Goal: Task Accomplishment & Management: Manage account settings

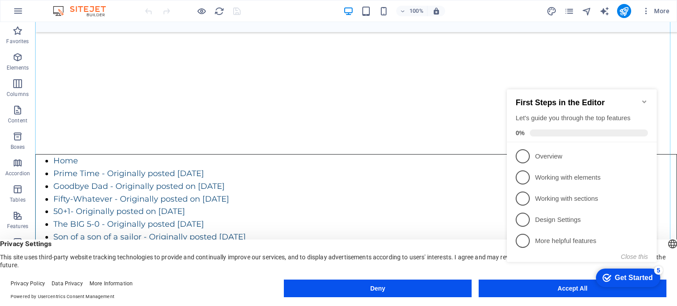
scroll to position [132, 0]
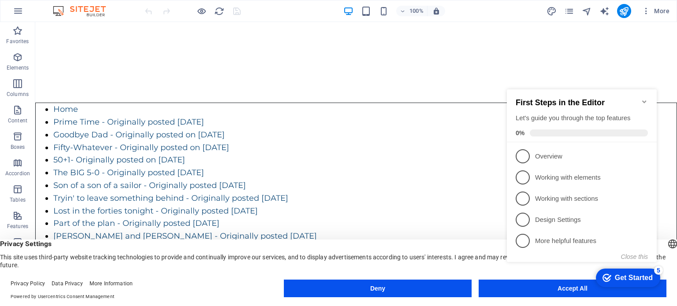
drag, startPoint x: 1064, startPoint y: 367, endPoint x: 561, endPoint y: 291, distance: 508.8
click at [561, 291] on div "checkmark Get Started 5 First Steps in the Editor Let's guide you through the t…" at bounding box center [583, 183] width 160 height 215
click at [529, 155] on span "1" at bounding box center [523, 156] width 14 height 14
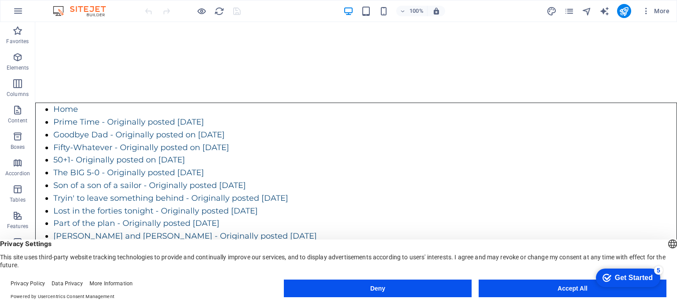
scroll to position [0, 0]
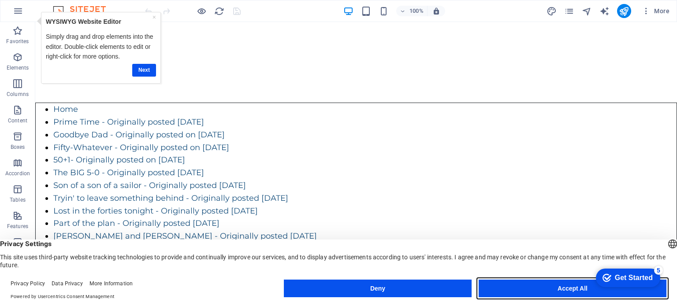
click at [550, 288] on button "Accept All" at bounding box center [573, 289] width 188 height 18
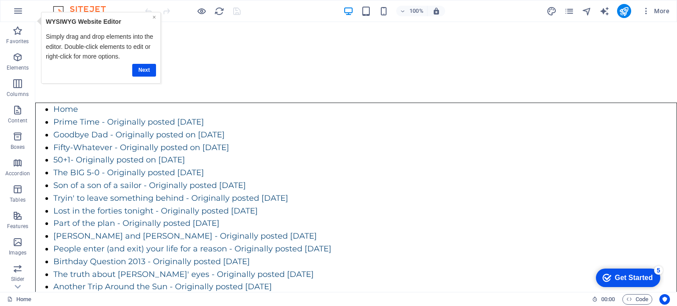
drag, startPoint x: 156, startPoint y: 17, endPoint x: 193, endPoint y: 30, distance: 39.3
click at [156, 17] on link "×" at bounding box center [155, 16] width 4 height 7
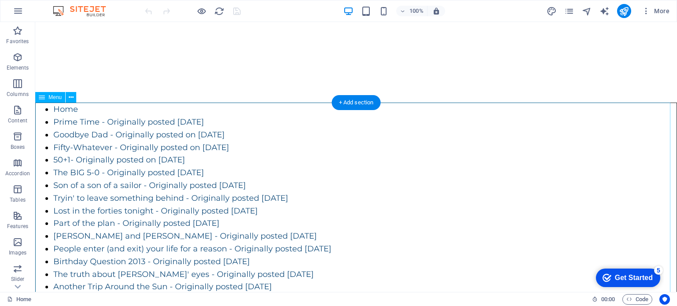
click at [224, 158] on nav "Home Prime Time - Originally posted November 20, 2024 Goodbye Dad - Originally …" at bounding box center [356, 262] width 642 height 318
click at [226, 161] on nav "Home Prime Time - Originally posted November 20, 2024 Goodbye Dad - Originally …" at bounding box center [356, 262] width 642 height 318
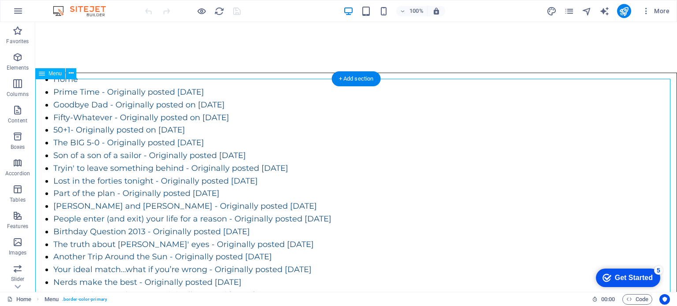
scroll to position [176, 0]
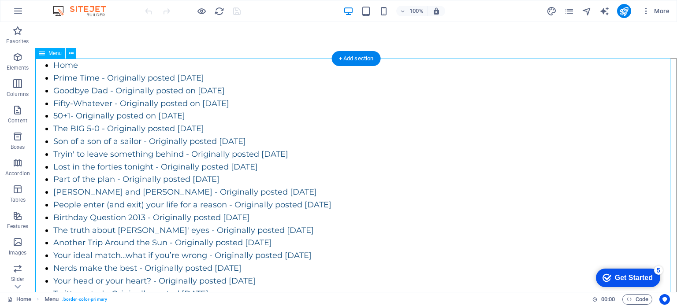
click at [55, 60] on nav "Home Prime Time - Originally posted November 20, 2024 Goodbye Dad - Originally …" at bounding box center [356, 218] width 642 height 318
click at [52, 53] on span "Menu" at bounding box center [54, 53] width 13 height 5
click at [41, 55] on icon at bounding box center [42, 53] width 6 height 11
click at [72, 54] on icon at bounding box center [71, 53] width 5 height 9
click at [22, 61] on icon "button" at bounding box center [17, 57] width 11 height 11
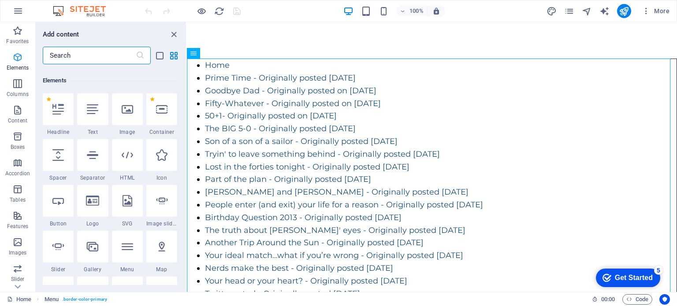
scroll to position [93, 0]
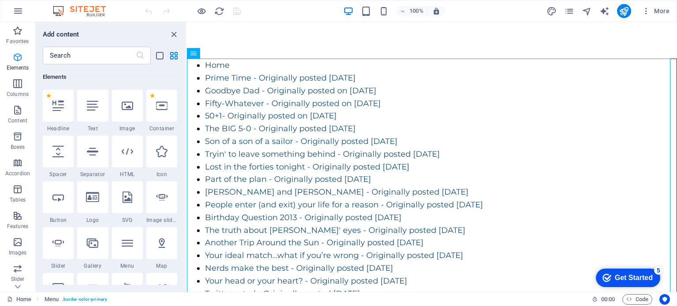
click at [22, 61] on icon "button" at bounding box center [17, 57] width 11 height 11
click at [23, 30] on icon "button" at bounding box center [17, 31] width 11 height 11
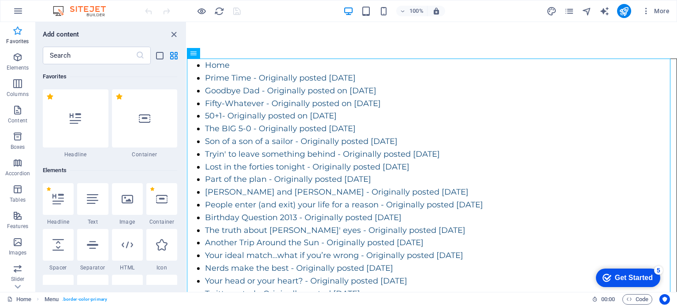
scroll to position [0, 0]
click at [169, 31] on icon "close panel" at bounding box center [174, 35] width 10 height 10
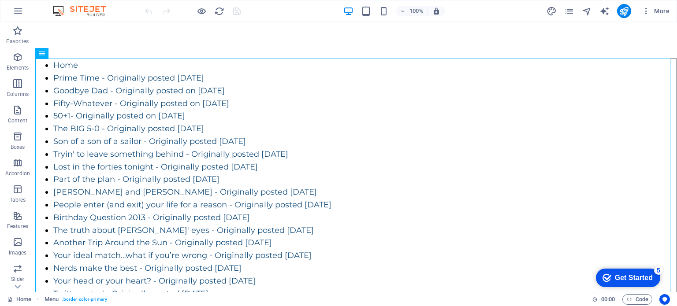
click at [627, 280] on div "Get Started" at bounding box center [634, 278] width 38 height 8
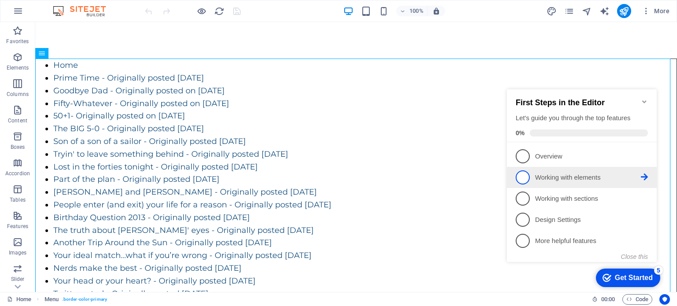
click at [524, 174] on span "2" at bounding box center [523, 178] width 14 height 14
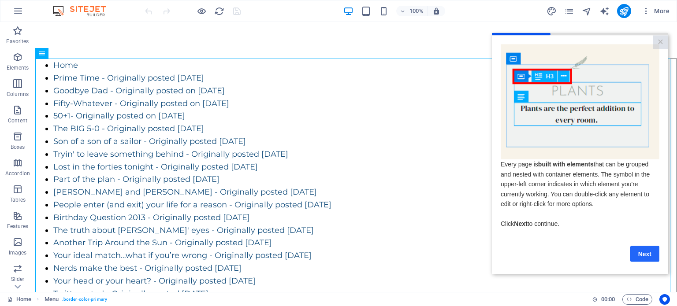
click at [635, 253] on link "Next" at bounding box center [644, 254] width 29 height 16
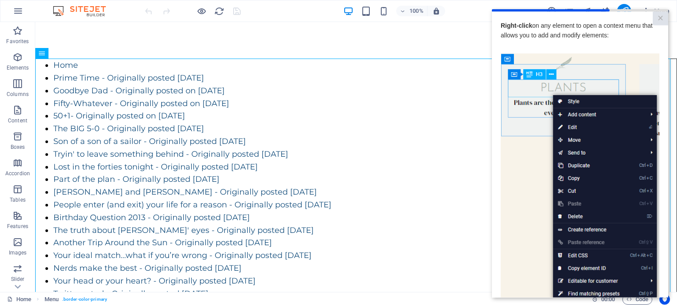
click at [637, 194] on img at bounding box center [580, 178] width 159 height 250
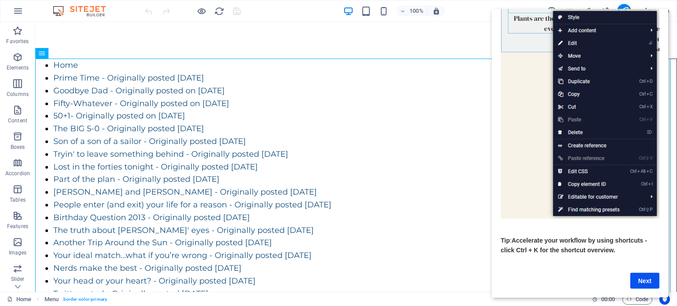
scroll to position [93, 0]
click at [635, 273] on link "Next" at bounding box center [644, 281] width 29 height 16
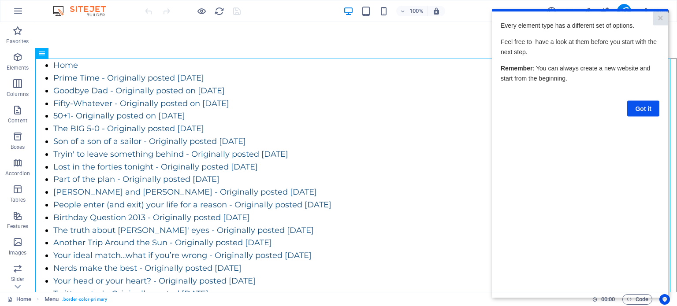
scroll to position [0, 0]
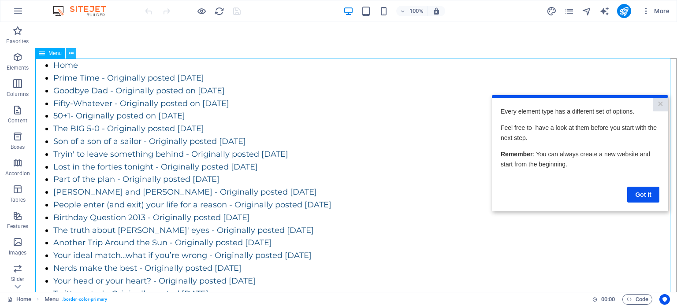
click at [72, 53] on icon at bounding box center [71, 53] width 5 height 9
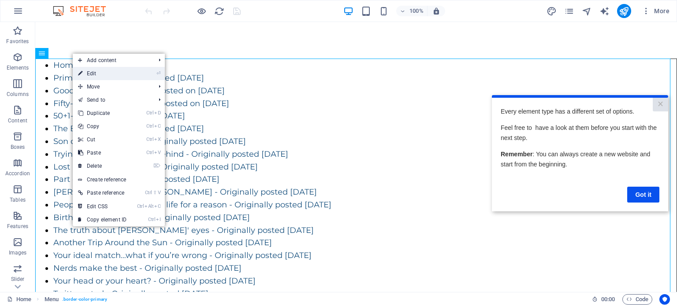
click at [93, 72] on link "⏎ Edit" at bounding box center [102, 73] width 59 height 13
select select
select select "1"
select select
select select "2"
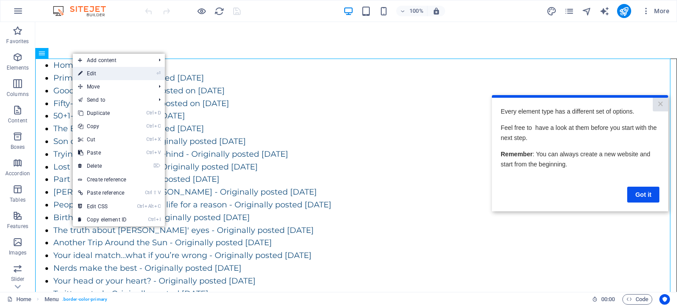
select select
select select "3"
select select
select select "4"
select select
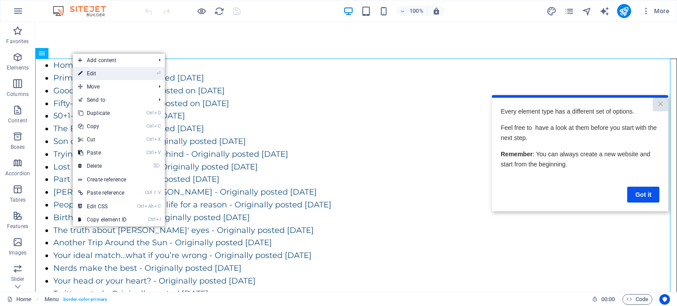
select select "5"
select select
select select "6"
select select
select select "7"
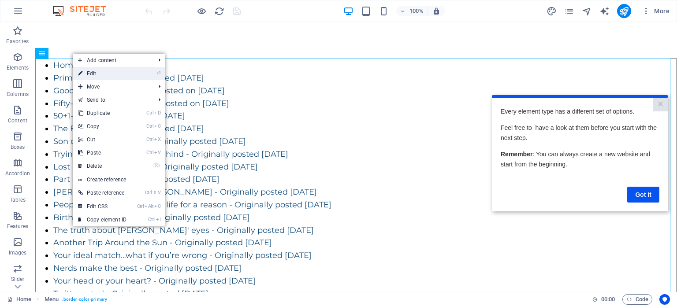
select select
select select "8"
select select
select select "9"
select select
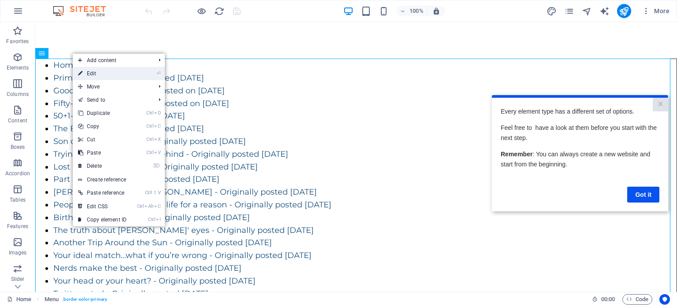
select select "10"
select select
select select "11"
select select
select select "12"
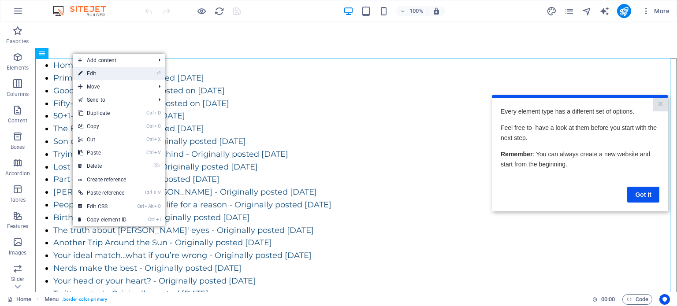
select select
select select "13"
select select
select select "14"
select select
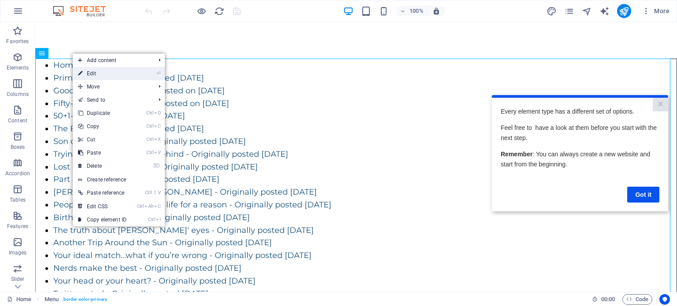
select select "15"
select select
select select "16"
select select
select select "17"
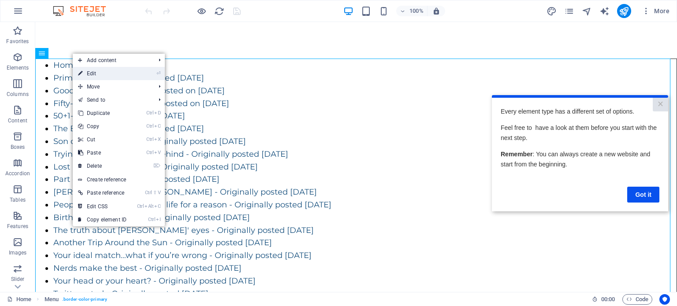
select select
select select "18"
select select
select select "19"
select select
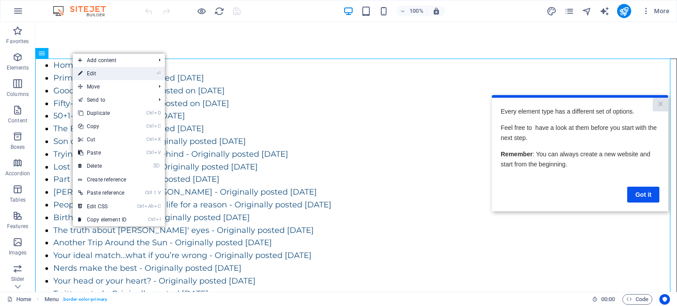
select select "20"
select select
select select "21"
select select
select select "22"
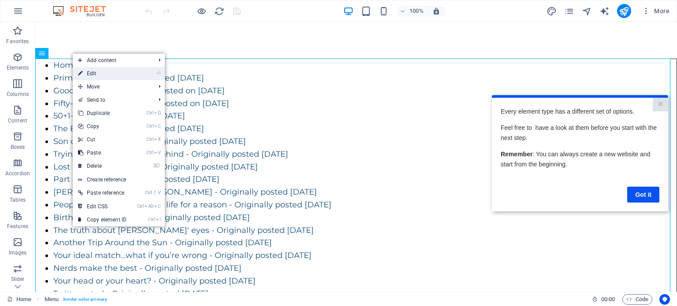
select select
select select "23"
select select
select select "24"
select select
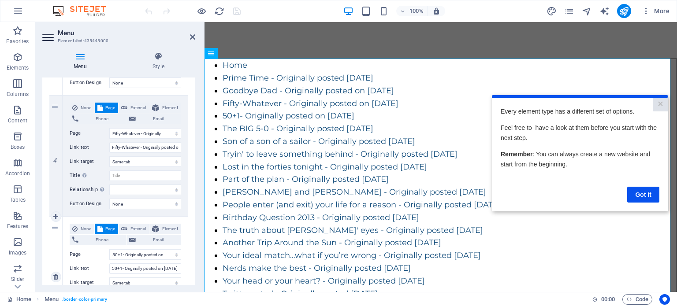
scroll to position [485, 0]
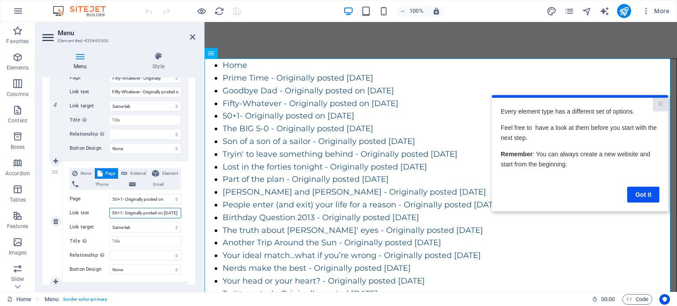
click at [150, 212] on input "50+1- Originally posted on [DATE]" at bounding box center [145, 213] width 72 height 11
drag, startPoint x: 153, startPoint y: 212, endPoint x: 196, endPoint y: 212, distance: 42.3
click at [196, 212] on div "Menu Style Menu Auto Custom Create custom menu items for this menu. Recommended…" at bounding box center [118, 168] width 167 height 247
click at [180, 211] on div "None Page External Element Phone Email Page Home Prime Time - Originally posted…" at bounding box center [126, 221] width 126 height 121
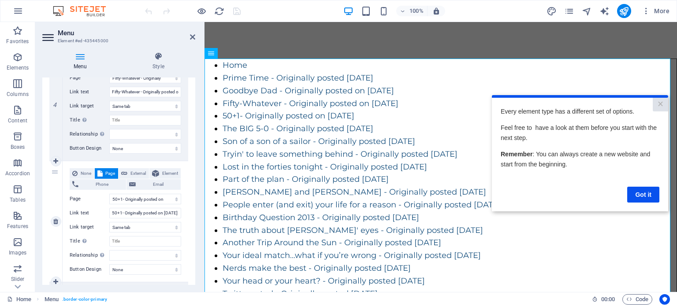
scroll to position [0, 0]
click at [176, 212] on input "50+1- Originally posted on [DATE]" at bounding box center [145, 213] width 72 height 11
click at [171, 214] on input "50+1- Originally posted on [DATE]" at bounding box center [145, 213] width 72 height 11
drag, startPoint x: 168, startPoint y: 213, endPoint x: 197, endPoint y: 213, distance: 28.7
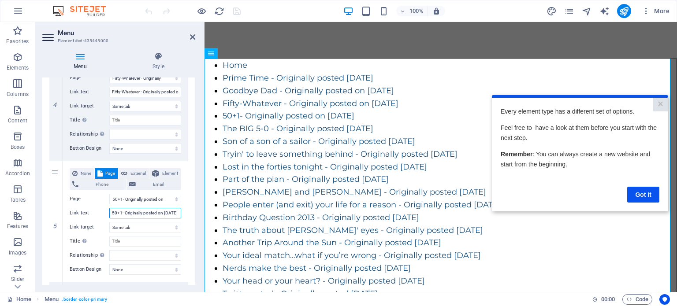
click at [197, 213] on div "Menu Style Menu Auto Custom Create custom menu items for this menu. Recommended…" at bounding box center [118, 168] width 167 height 247
click at [174, 212] on input "50+1- Originally posted on [DATE]" at bounding box center [145, 213] width 72 height 11
type input "50+1- Originally posted on [DATE]"
select select
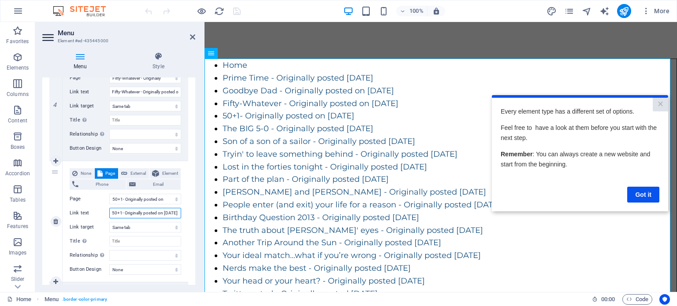
select select
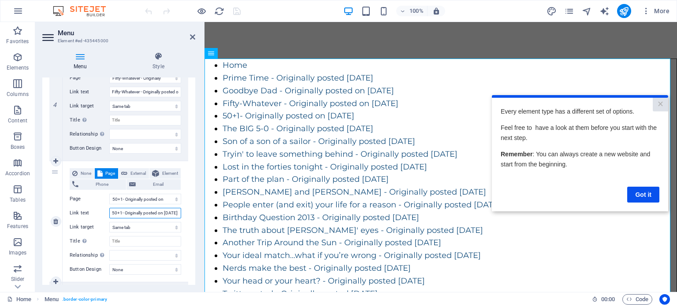
select select
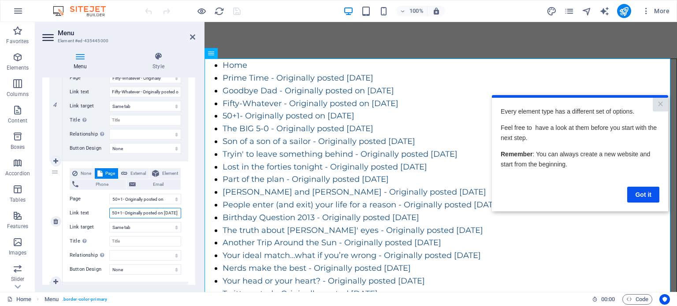
select select
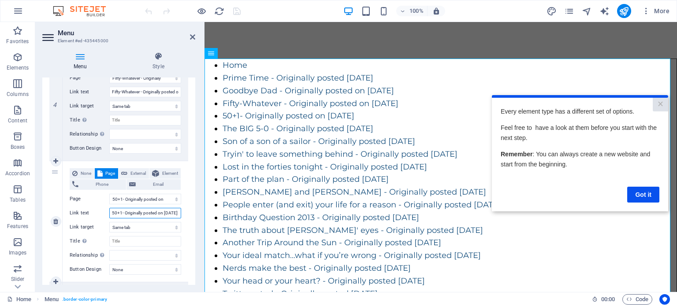
select select
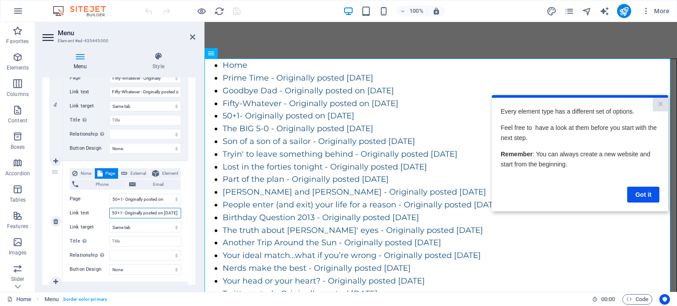
select select
type input "50+1- Originally posted on [DATE]"
click at [661, 104] on link "×" at bounding box center [660, 104] width 15 height 14
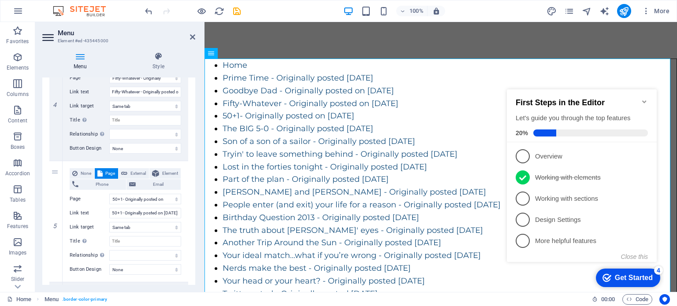
scroll to position [0, 0]
click at [644, 98] on icon "Minimize checklist" at bounding box center [644, 101] width 7 height 7
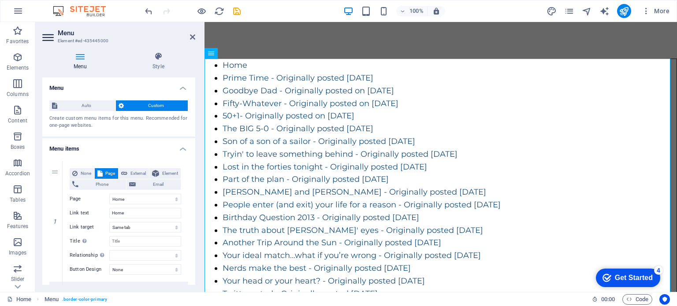
click at [74, 58] on icon at bounding box center [80, 56] width 76 height 9
click at [76, 57] on icon at bounding box center [80, 56] width 76 height 9
click at [80, 56] on icon at bounding box center [80, 56] width 76 height 9
click at [181, 89] on h4 "Menu" at bounding box center [118, 86] width 153 height 16
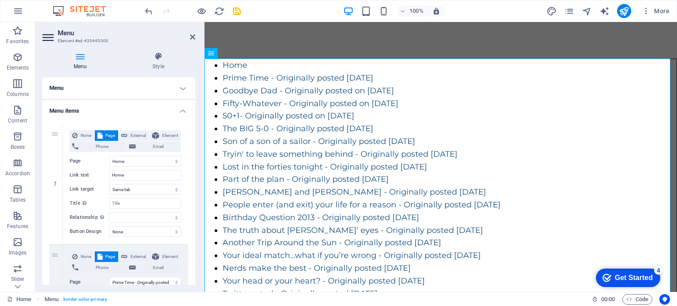
click at [181, 89] on h4 "Menu" at bounding box center [118, 88] width 153 height 21
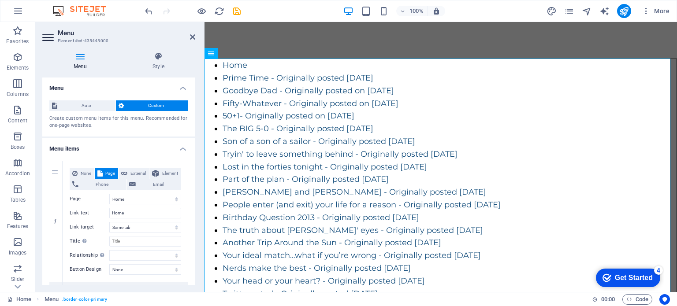
click at [182, 89] on h4 "Menu" at bounding box center [118, 86] width 153 height 16
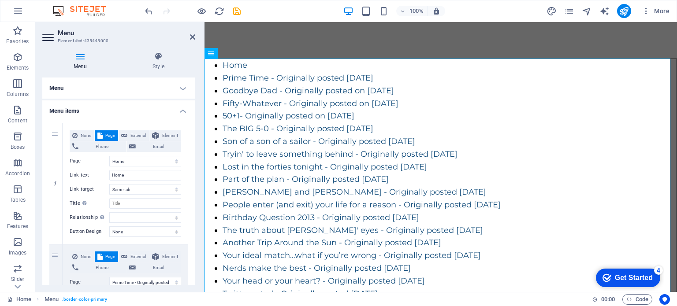
click at [181, 108] on h4 "Menu items" at bounding box center [118, 109] width 153 height 16
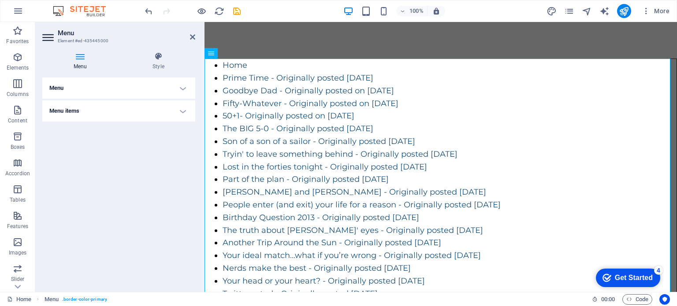
click at [51, 34] on icon at bounding box center [48, 37] width 13 height 14
click at [76, 58] on icon at bounding box center [80, 56] width 76 height 9
click at [83, 80] on h4 "Menu" at bounding box center [118, 88] width 153 height 21
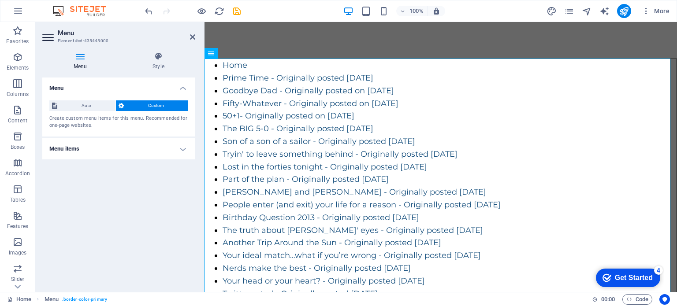
click at [194, 33] on h2 "Menu" at bounding box center [127, 33] width 138 height 8
click at [195, 36] on icon at bounding box center [192, 37] width 5 height 7
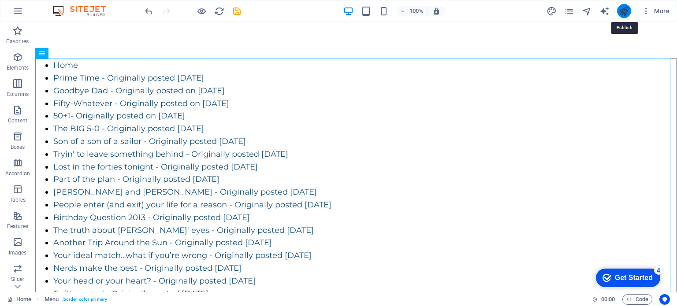
click at [626, 12] on icon "publish" at bounding box center [624, 11] width 10 height 10
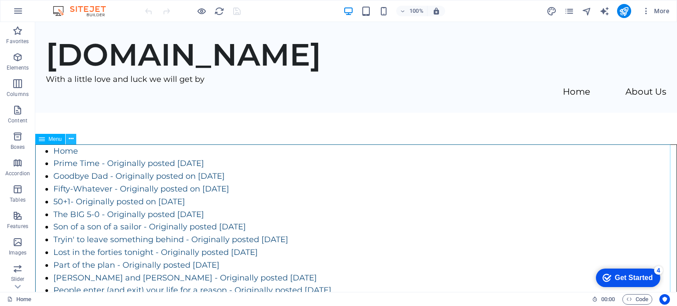
click at [73, 138] on icon at bounding box center [71, 138] width 5 height 9
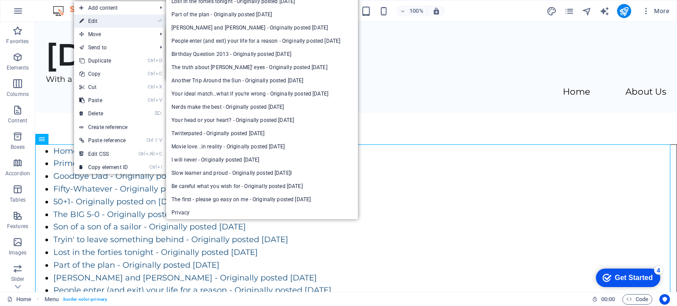
click at [106, 22] on link "⏎ Edit" at bounding box center [103, 21] width 59 height 13
select select
select select "1"
select select
select select "2"
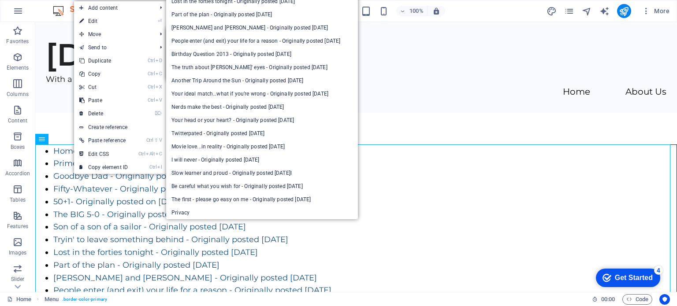
select select
select select "3"
select select
select select "4"
select select
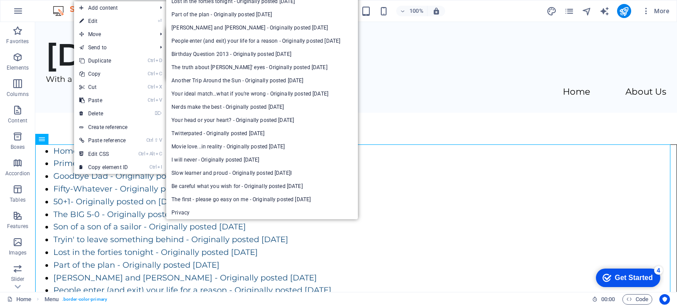
select select "5"
select select
select select "6"
select select
select select "7"
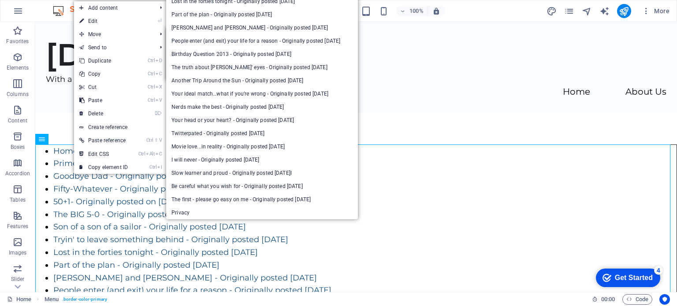
select select
select select "8"
select select
select select "9"
select select
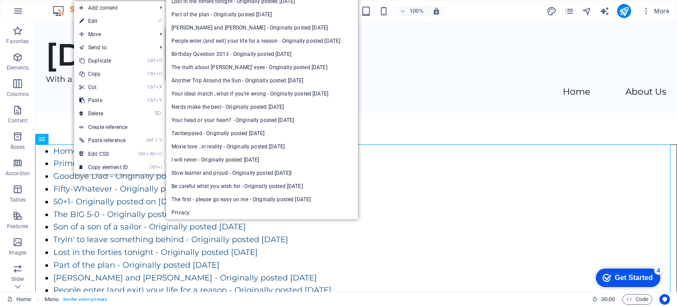
select select "10"
select select
select select "11"
select select
select select "12"
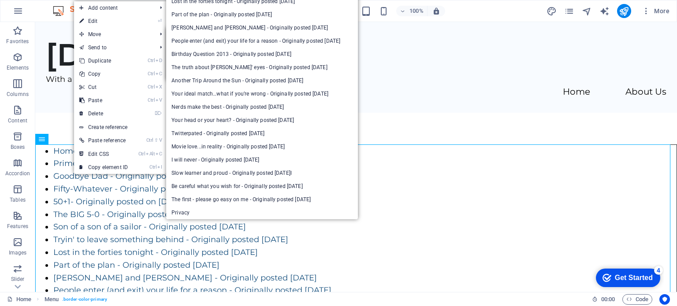
select select
select select "13"
select select
select select "14"
select select
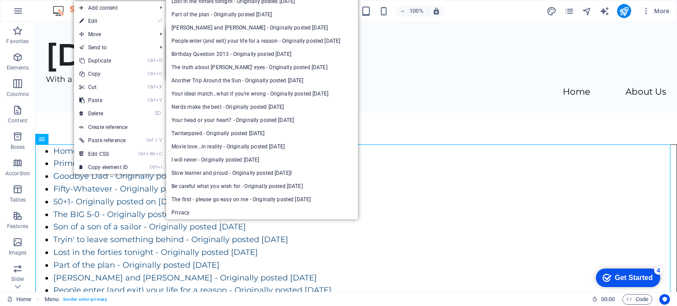
select select "15"
select select
select select "16"
select select
select select "17"
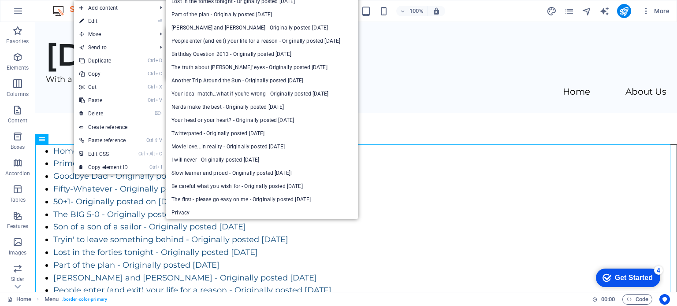
select select
select select "18"
select select
select select "19"
select select
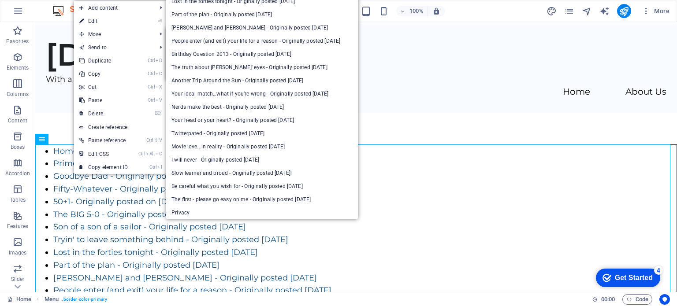
select select "20"
select select
select select "21"
select select
select select "22"
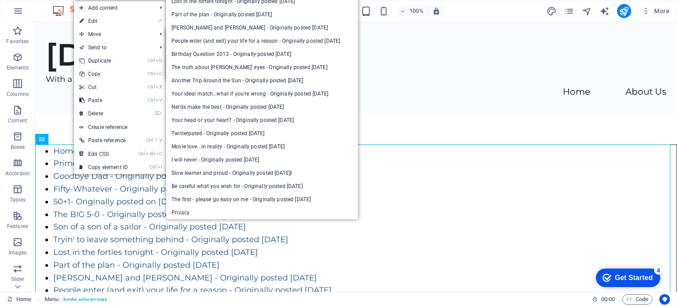
select select
select select "23"
select select
select select "24"
select select
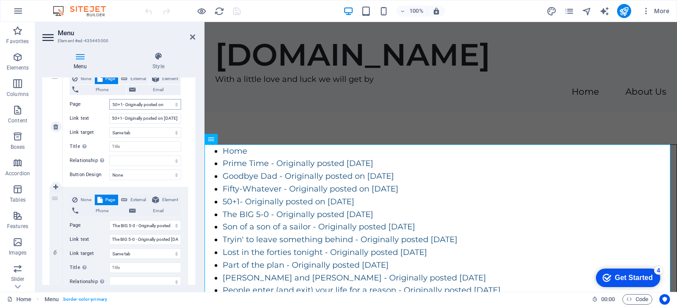
scroll to position [529, 0]
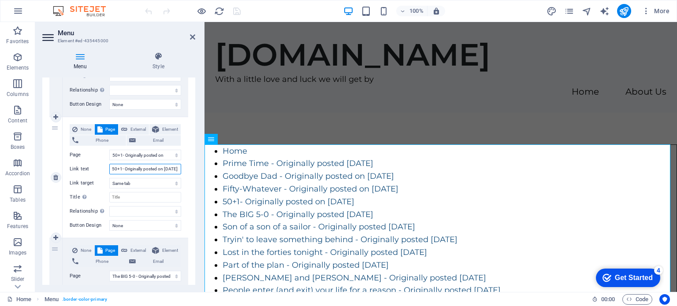
click at [171, 167] on input "50+1- Originally posted on [DATE]" at bounding box center [145, 169] width 72 height 11
drag, startPoint x: 169, startPoint y: 166, endPoint x: 183, endPoint y: 168, distance: 14.8
click at [183, 168] on div "None Page External Element Phone Email Page Home Prime Time - Originally posted…" at bounding box center [126, 177] width 126 height 121
click at [175, 170] on input "50+1- Originally posted on [DATE]" at bounding box center [145, 169] width 72 height 11
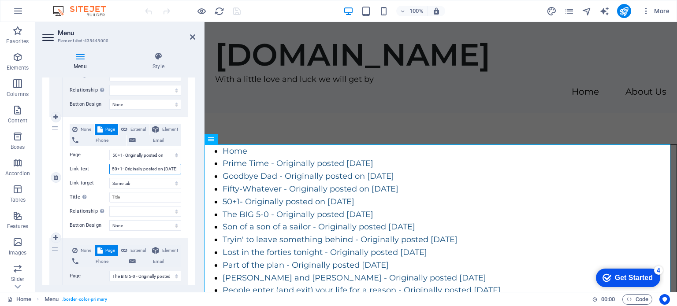
click at [175, 171] on input "50+1- Originally posted on [DATE]" at bounding box center [145, 169] width 72 height 11
type input "50+1- Originally posted on December 15, 2021"
select select
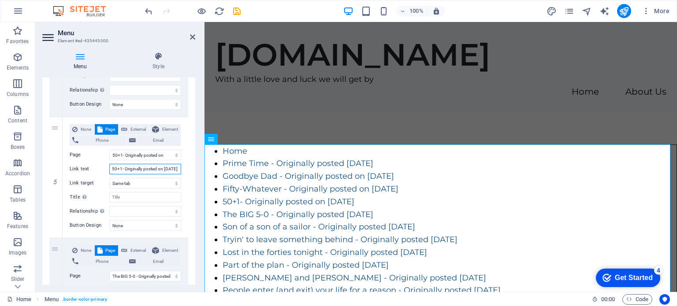
select select
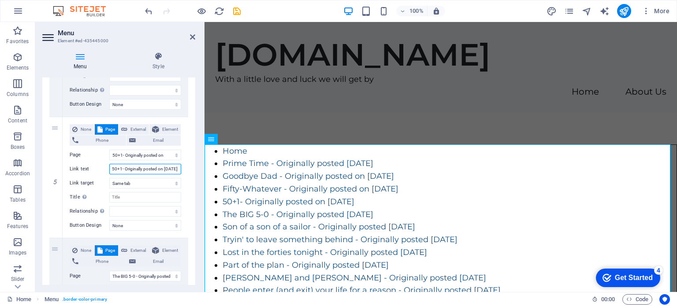
select select
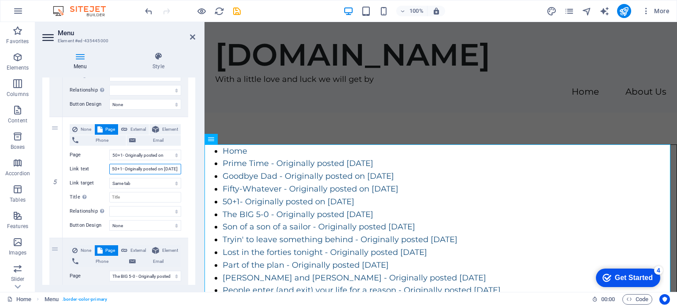
select select
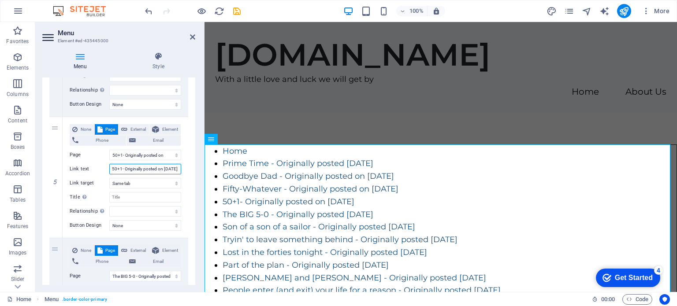
select select
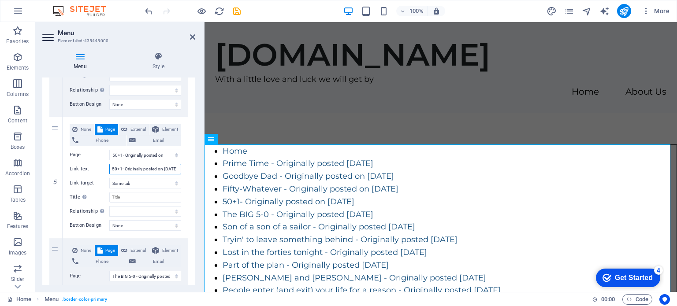
select select
click at [164, 169] on input "50+1- Originally posted on December 15, 2021" at bounding box center [145, 169] width 72 height 11
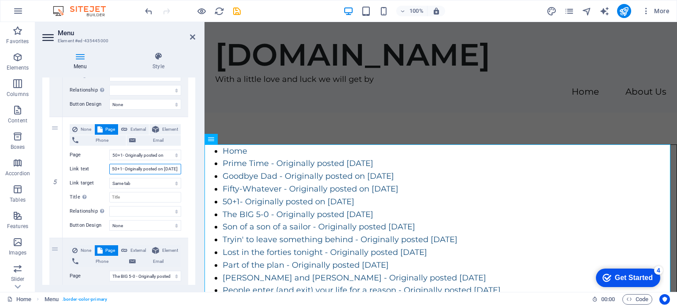
drag, startPoint x: 165, startPoint y: 168, endPoint x: 187, endPoint y: 168, distance: 21.6
click at [175, 168] on input "50+1- Originally posted on December 15, 2021" at bounding box center [145, 169] width 72 height 11
click at [172, 169] on input "50+1- Originally posted on December 15, 2021" at bounding box center [145, 169] width 72 height 11
type input "50+1- Originally posted on [DATE]"
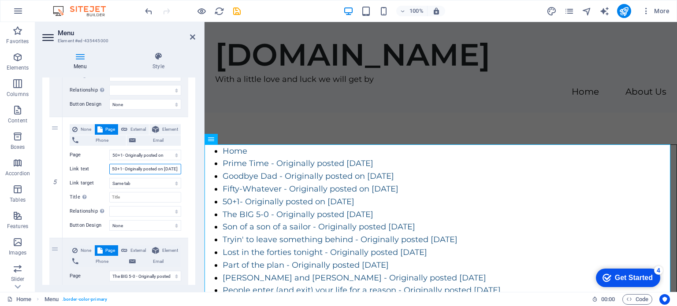
select select
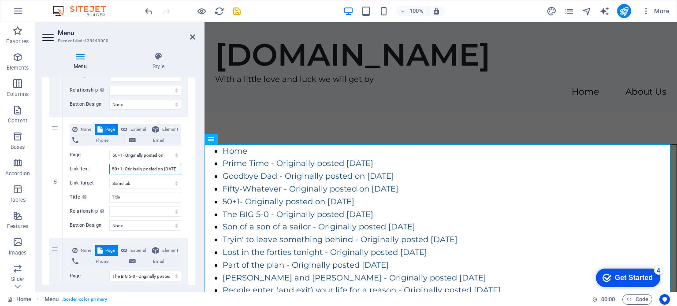
select select
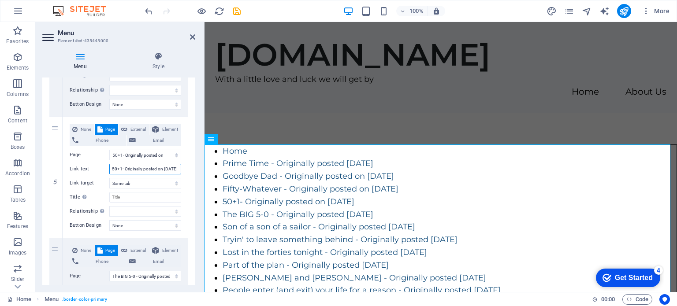
select select
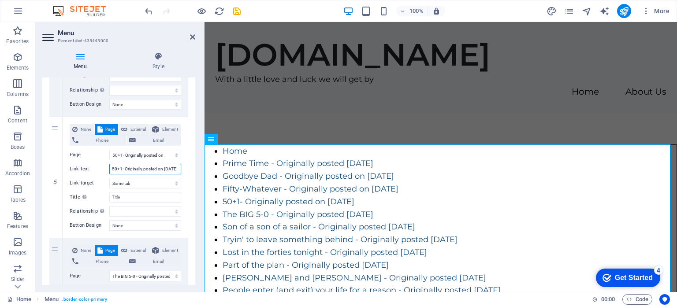
select select
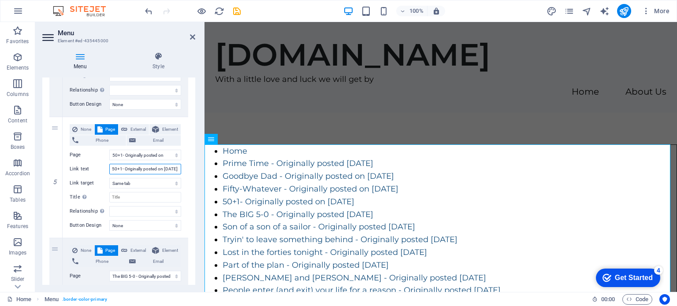
select select
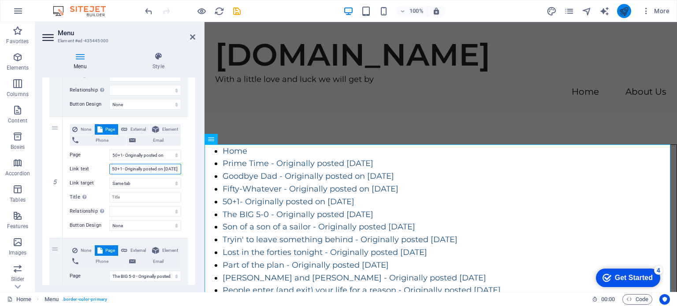
type input "50+1- Originally posted on [DATE]"
click at [619, 12] on button "publish" at bounding box center [624, 11] width 14 height 14
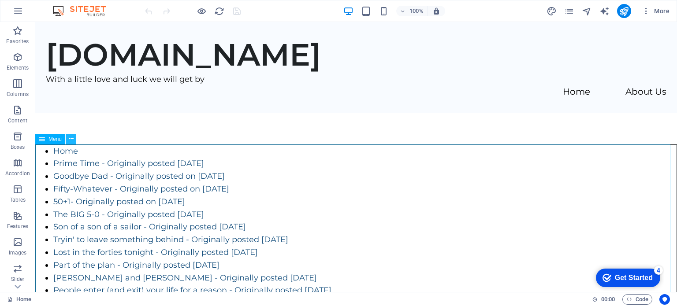
click at [72, 141] on icon at bounding box center [71, 138] width 5 height 9
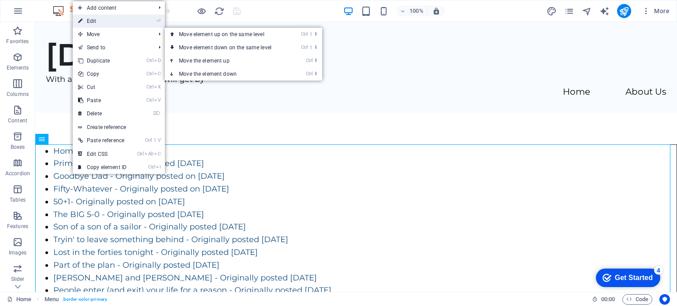
click at [114, 21] on link "⏎ Edit" at bounding box center [102, 21] width 59 height 13
select select
select select "1"
select select
select select "2"
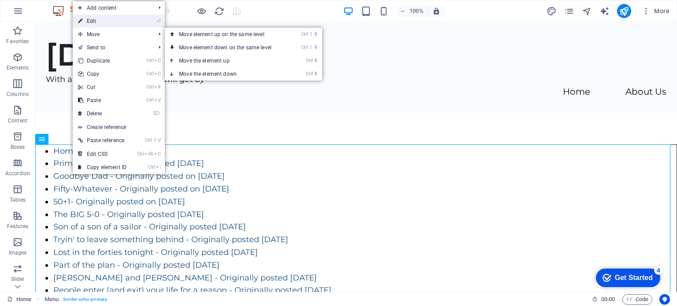
select select
select select "3"
select select
select select "4"
select select
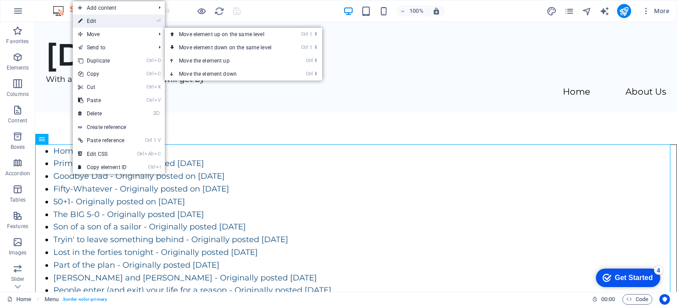
select select "5"
select select
select select "6"
select select
select select "7"
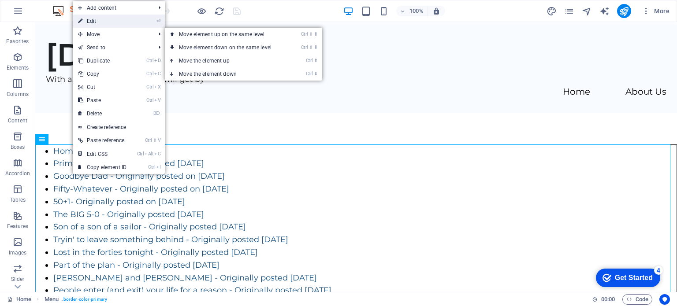
select select
select select "8"
select select
select select "9"
select select
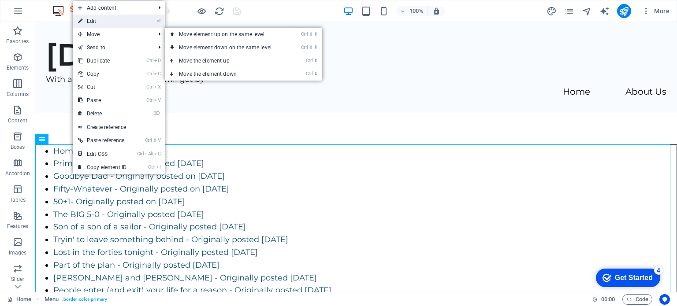
select select "10"
select select
select select "11"
select select
select select "12"
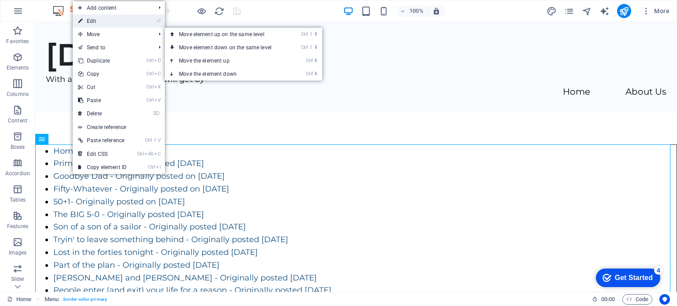
select select
select select "13"
select select
select select "14"
select select
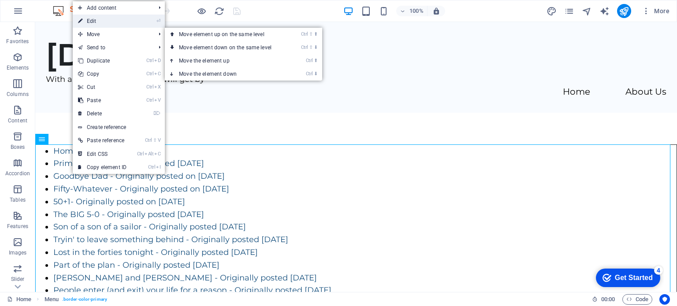
select select "15"
select select
select select "16"
select select
select select "17"
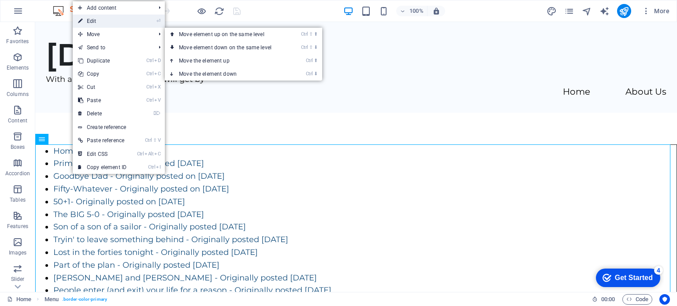
select select
select select "18"
select select
select select "19"
select select
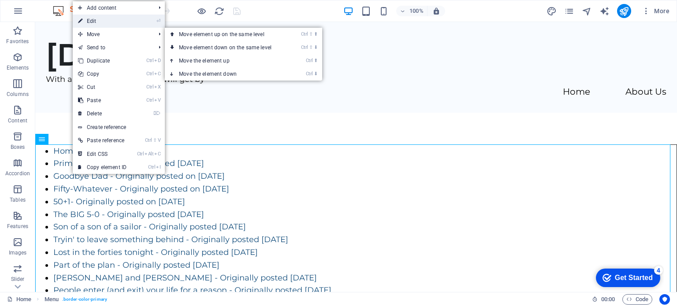
select select "20"
select select
select select "21"
select select
select select "22"
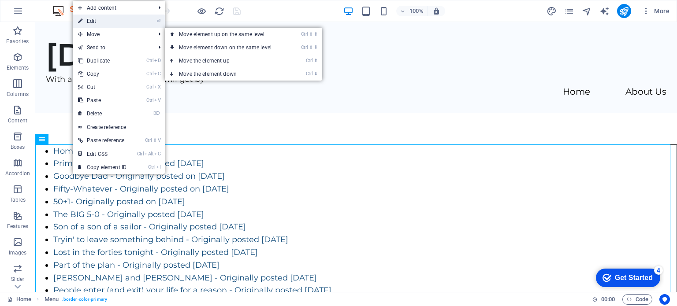
select select
select select "23"
select select
select select "24"
select select
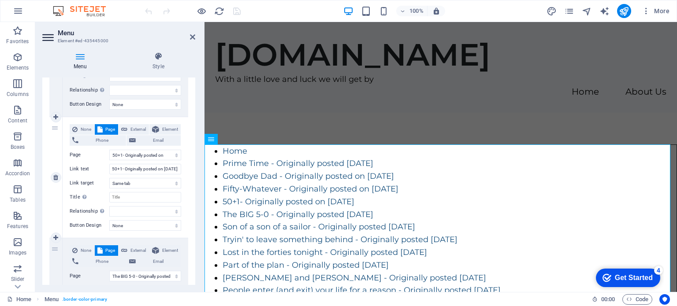
scroll to position [617, 0]
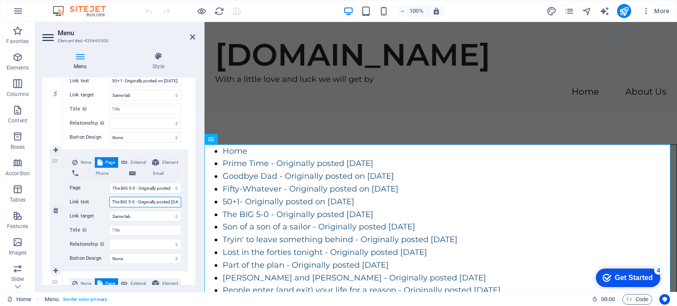
click at [157, 200] on input "The BIG 5-0 - Originally posted [DATE]" at bounding box center [145, 202] width 72 height 11
drag, startPoint x: 156, startPoint y: 200, endPoint x: 175, endPoint y: 201, distance: 18.6
click at [175, 201] on input "The BIG 5-0 - Originally posted [DATE]" at bounding box center [145, 202] width 72 height 11
click at [173, 201] on input "The BIG 5-0 - Originally posted [DATE]" at bounding box center [145, 202] width 72 height 11
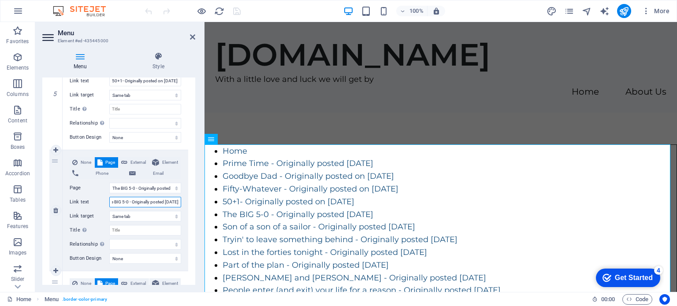
drag, startPoint x: 168, startPoint y: 202, endPoint x: 185, endPoint y: 202, distance: 17.6
click at [185, 202] on div "None Page External Element Phone Email Page Home Prime Time - Originally posted…" at bounding box center [126, 210] width 126 height 121
click at [168, 200] on input "The BIG 5-0 - Originally posted [DATE]" at bounding box center [145, 202] width 72 height 11
type input "The BIG 5-0 - Originally posted [DATE]"
select select
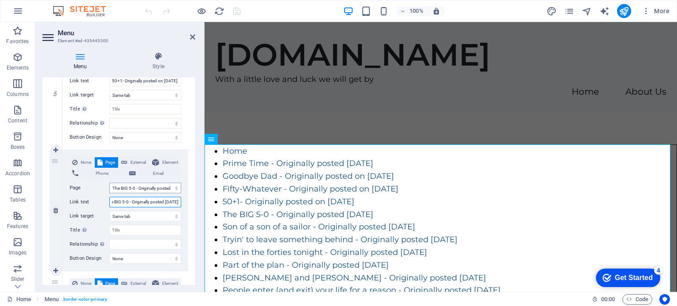
select select
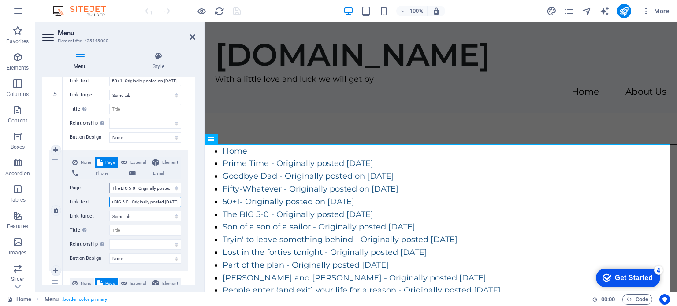
select select
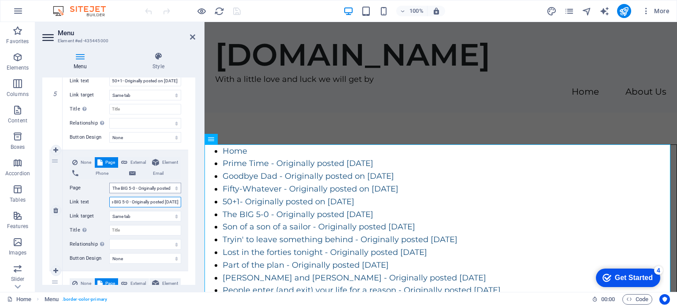
select select
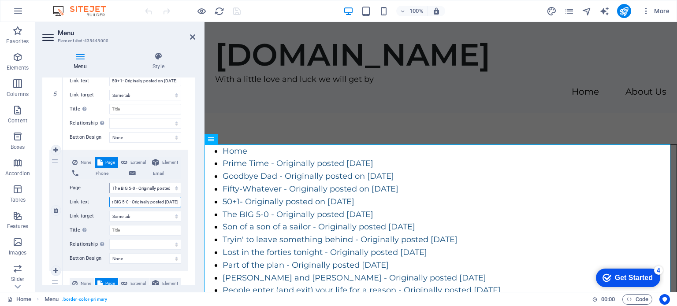
select select
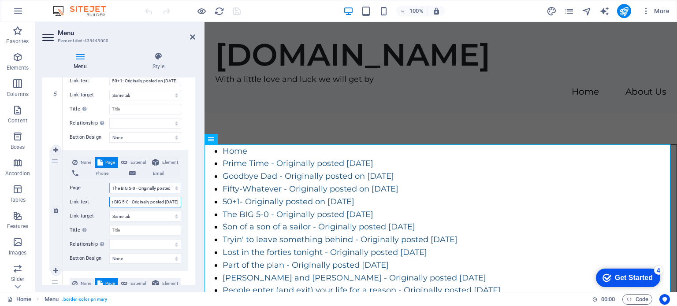
select select
type input "The BIG 5-0 - Originally posted [DATE]"
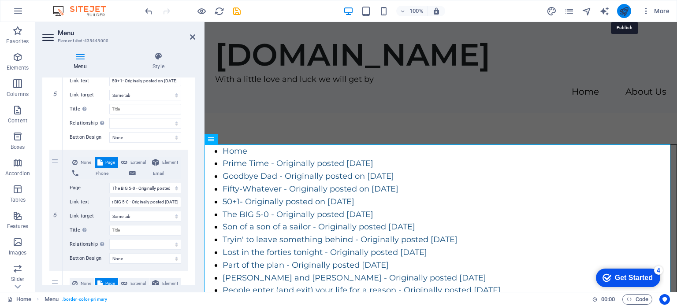
click at [624, 9] on icon "publish" at bounding box center [624, 11] width 10 height 10
